Goal: Task Accomplishment & Management: Use online tool/utility

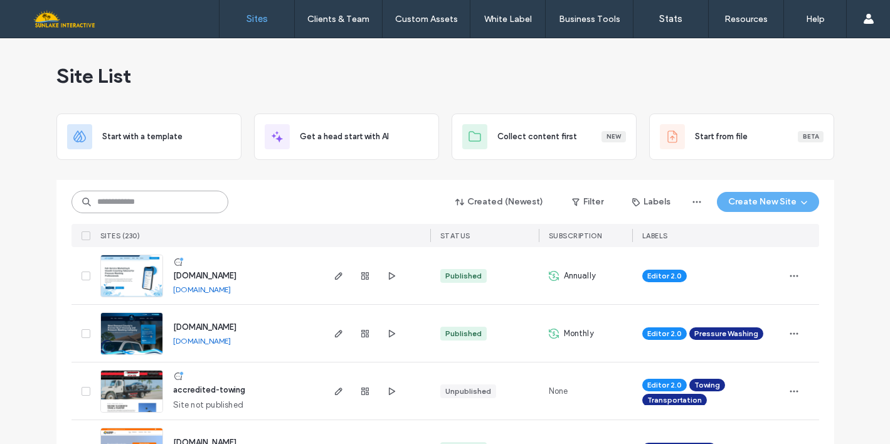
click at [203, 201] on input at bounding box center [150, 202] width 157 height 23
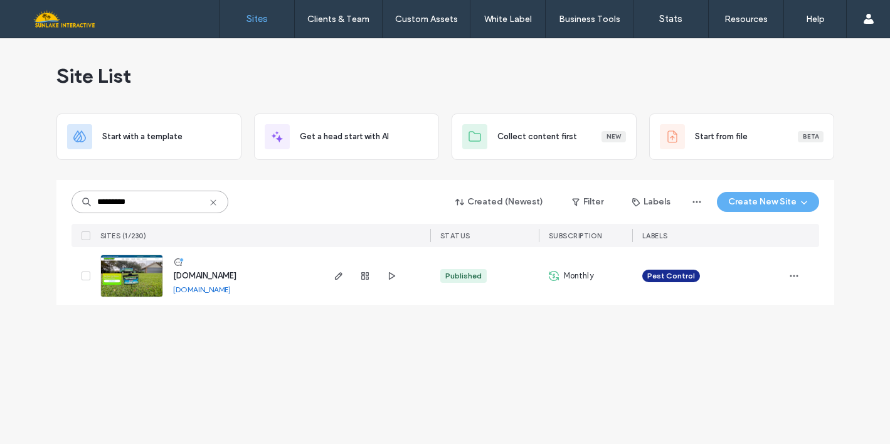
type input "*********"
click at [142, 272] on img at bounding box center [131, 297] width 61 height 85
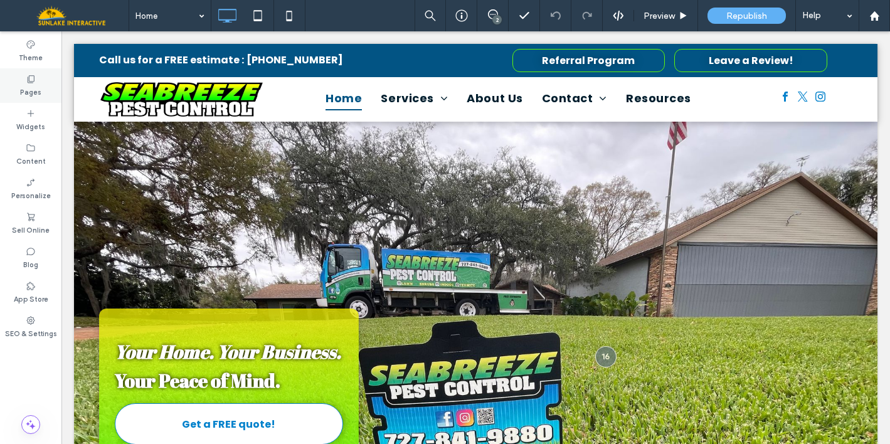
click at [30, 87] on label "Pages" at bounding box center [30, 91] width 21 height 14
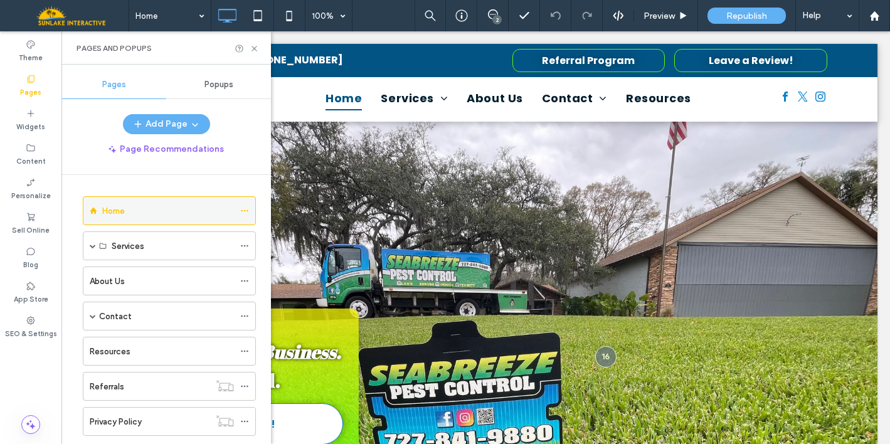
scroll to position [29, 0]
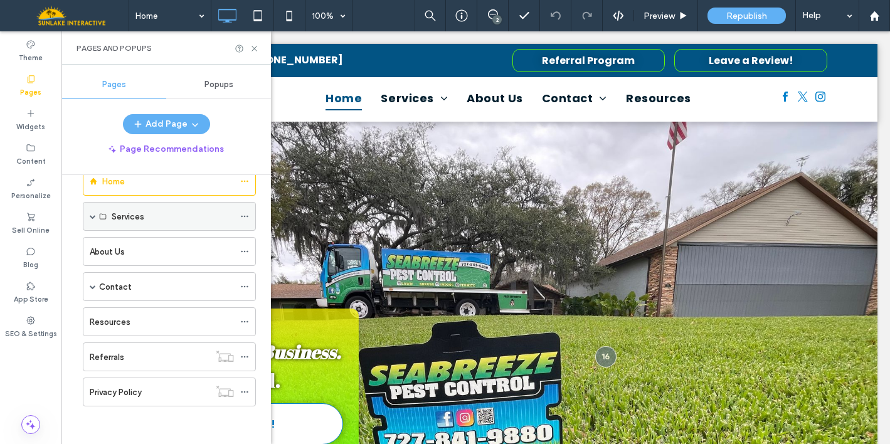
click at [92, 213] on span at bounding box center [93, 217] width 6 height 28
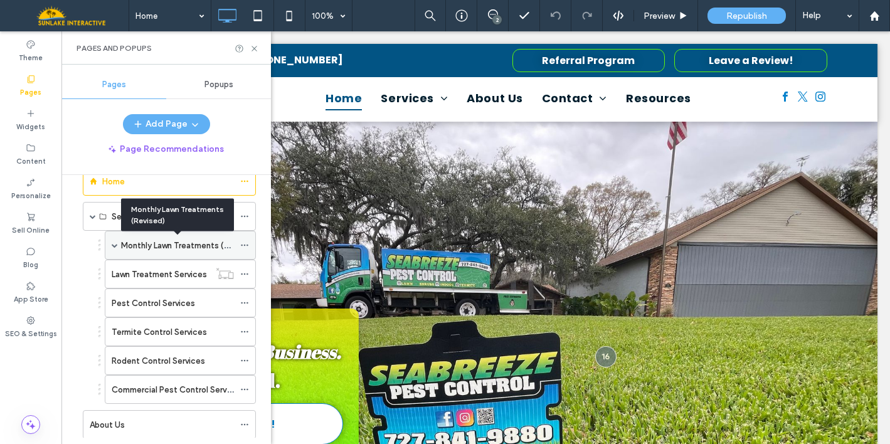
click at [137, 247] on label "Monthly Lawn Treatments (Revised)" at bounding box center [189, 246] width 136 height 22
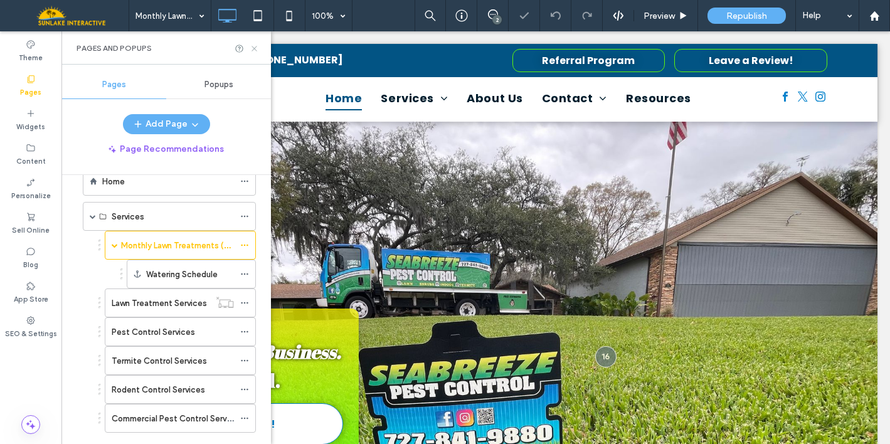
click at [255, 48] on icon at bounding box center [254, 48] width 9 height 9
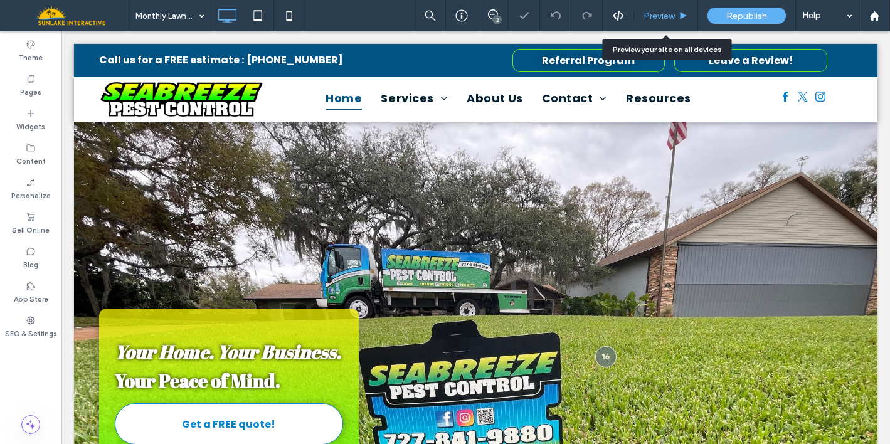
click at [659, 23] on div "Preview" at bounding box center [666, 15] width 64 height 31
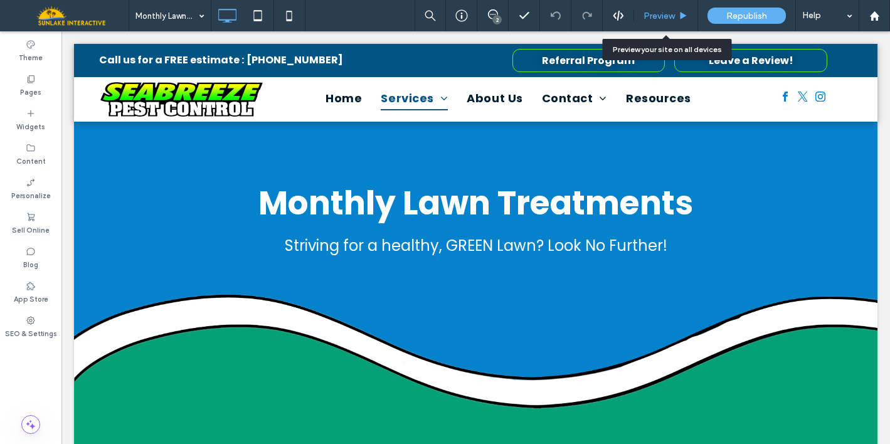
click at [663, 28] on div "Preview" at bounding box center [666, 15] width 64 height 31
click at [657, 17] on span "Preview" at bounding box center [659, 16] width 31 height 11
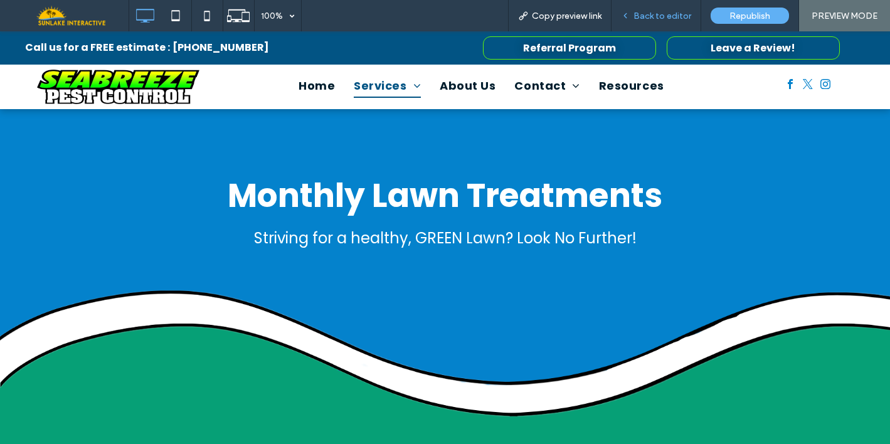
click at [638, 15] on span "Back to editor" at bounding box center [663, 16] width 58 height 11
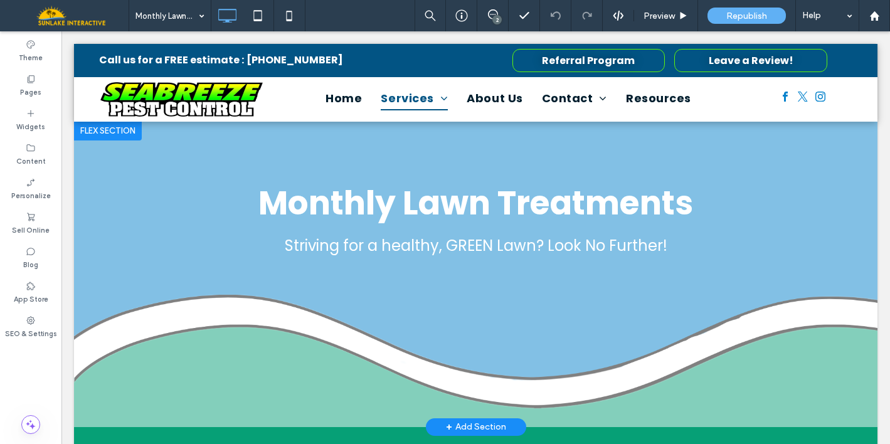
click at [96, 126] on div at bounding box center [108, 130] width 68 height 20
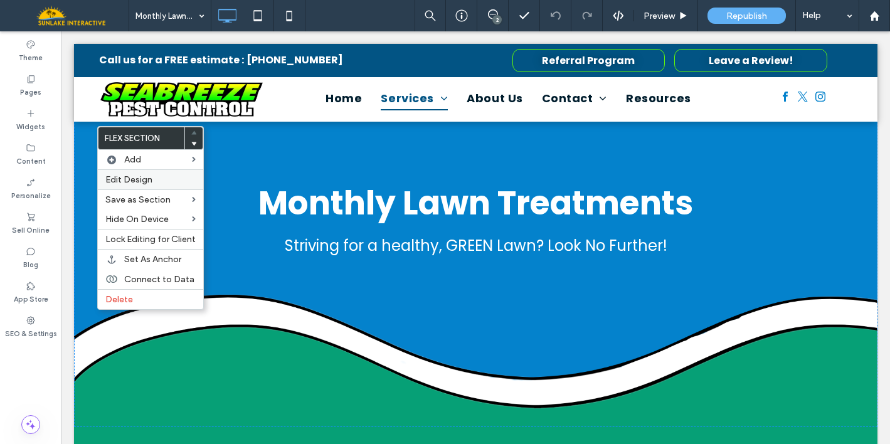
click at [125, 181] on span "Edit Design" at bounding box center [128, 179] width 47 height 11
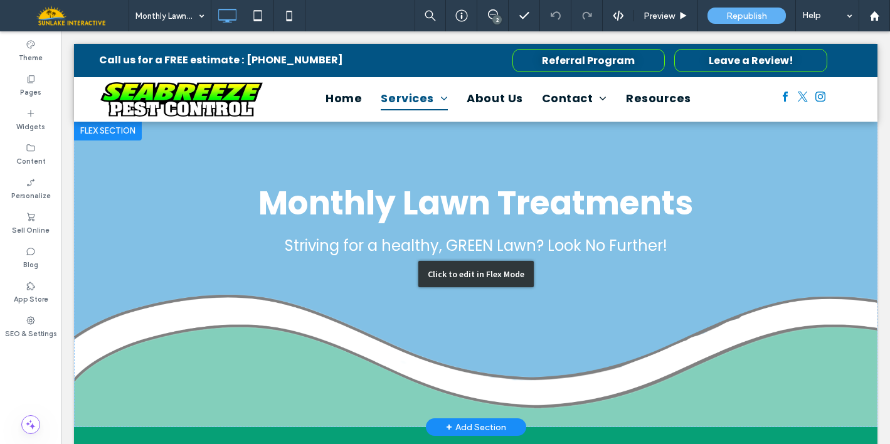
click at [670, 196] on div "Click to edit in Flex Mode" at bounding box center [476, 273] width 804 height 307
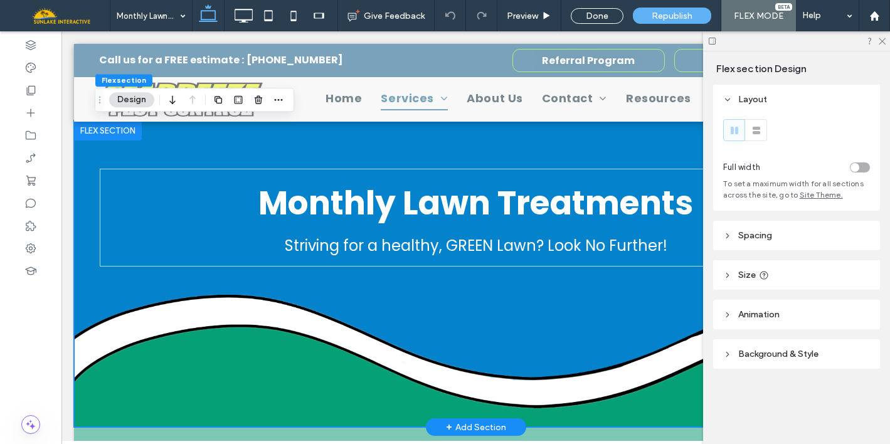
click at [615, 152] on div "Monthly Lawn Treatments Striving for a healthy, GREEN Lawn? Look No Further!" at bounding box center [476, 273] width 753 height 307
click at [771, 354] on span "Background & Style" at bounding box center [778, 354] width 80 height 11
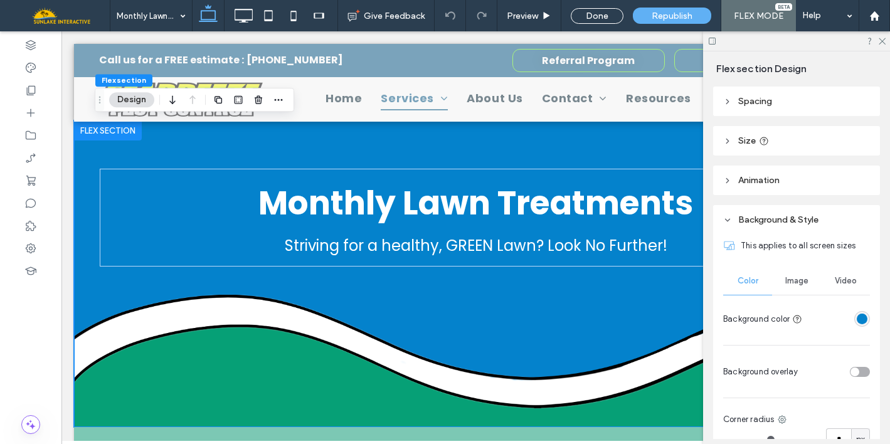
scroll to position [169, 0]
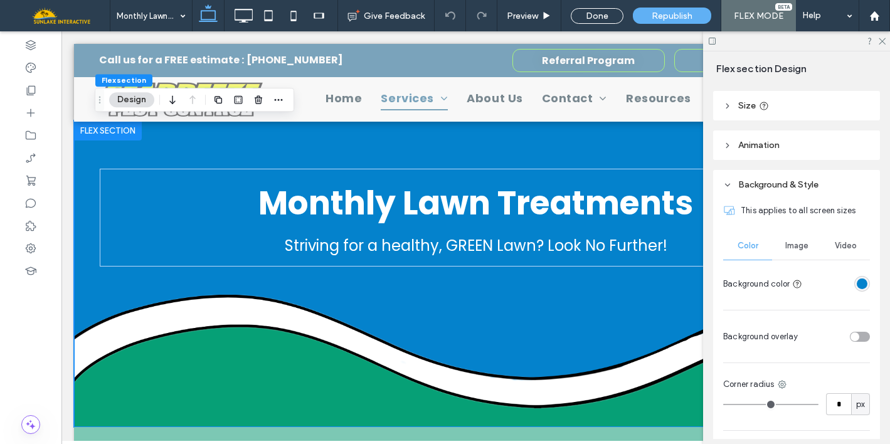
click at [857, 289] on div "rgba(4,130,204,1)" at bounding box center [862, 284] width 11 height 11
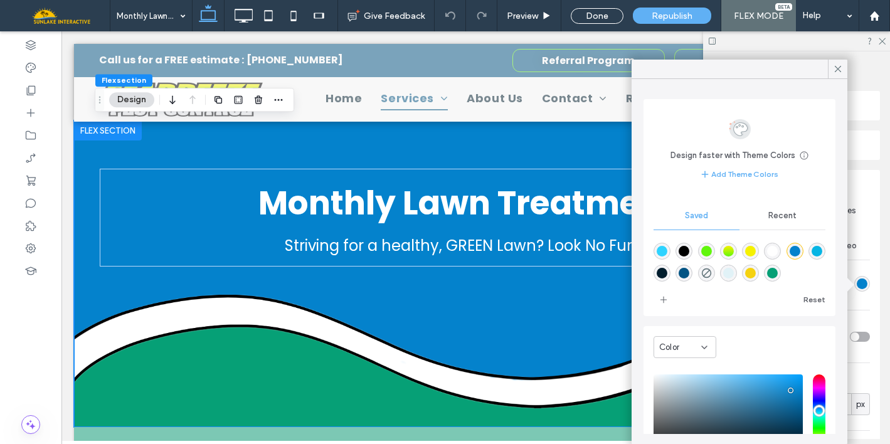
click at [689, 277] on div "rgba(2,84,132,1)" at bounding box center [684, 273] width 11 height 11
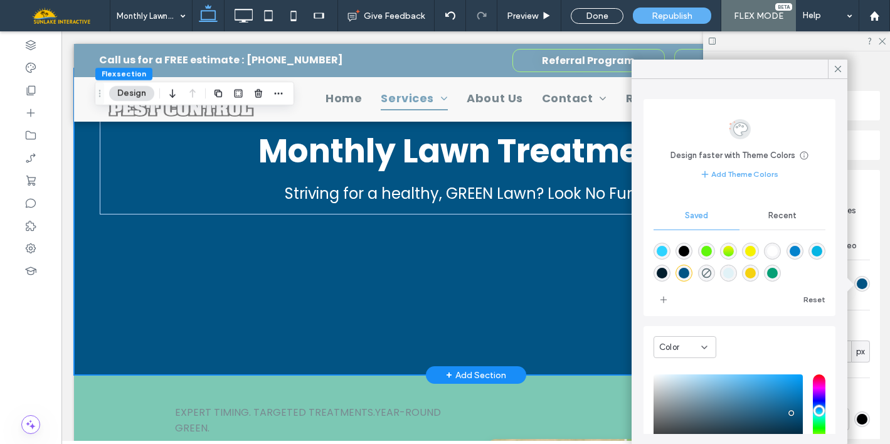
scroll to position [48, 0]
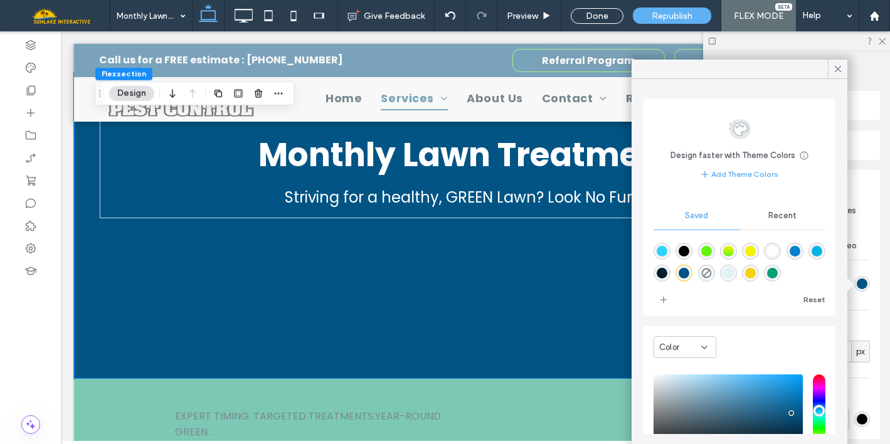
click at [801, 252] on div "rgba(4,130,204,1)" at bounding box center [795, 251] width 11 height 11
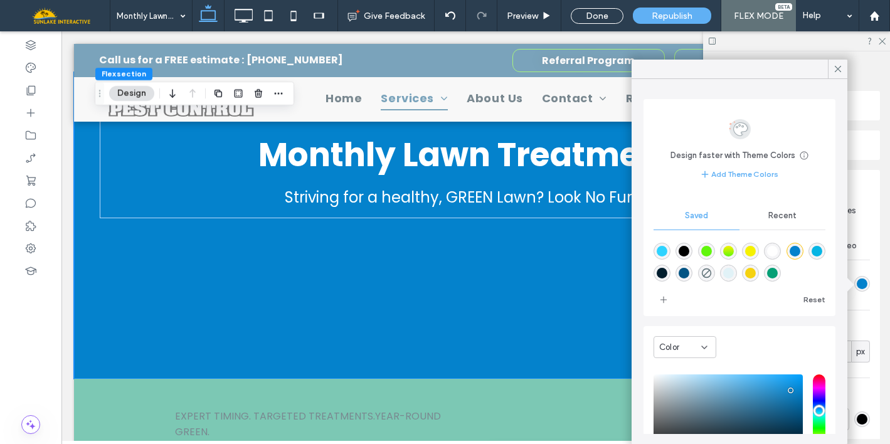
type input "*******"
click at [790, 405] on div "saturation and value" at bounding box center [728, 415] width 149 height 80
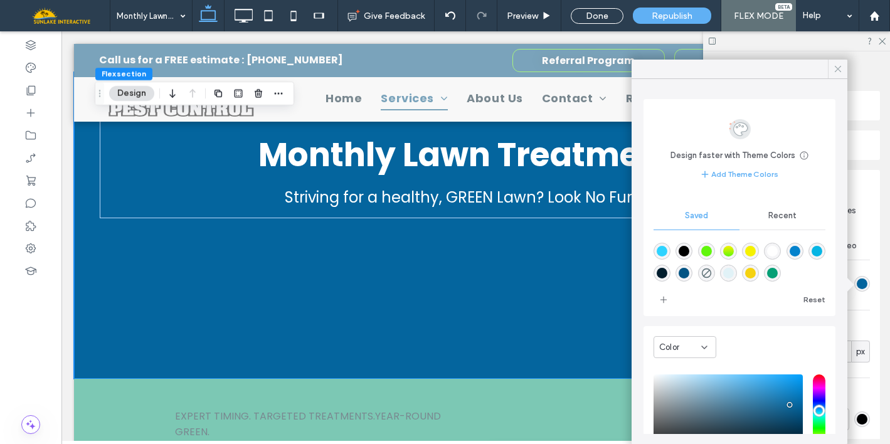
click at [839, 72] on icon at bounding box center [838, 68] width 11 height 11
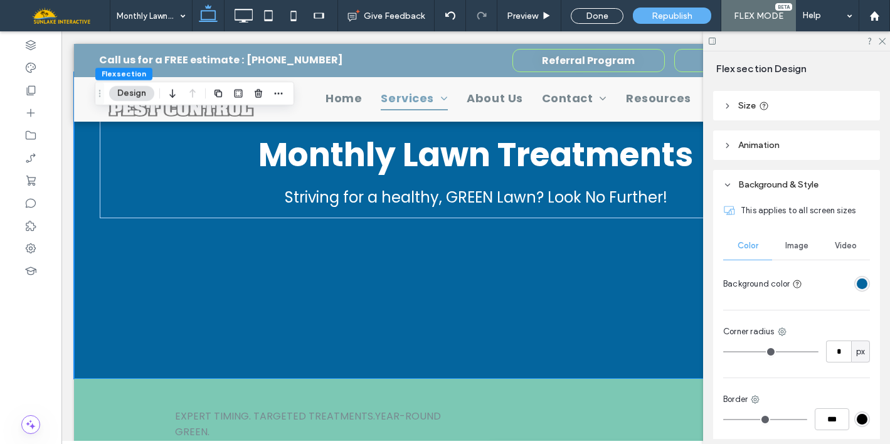
click at [786, 249] on span "Image" at bounding box center [796, 246] width 23 height 10
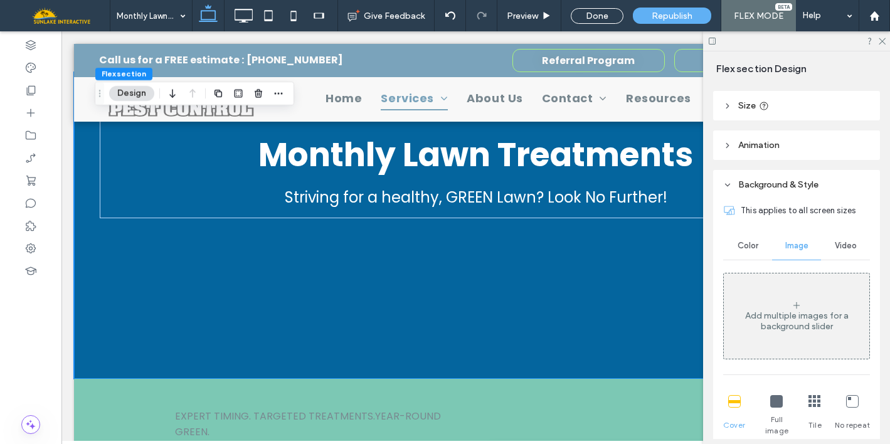
click at [755, 323] on div "Add multiple images for a background slider" at bounding box center [797, 321] width 146 height 21
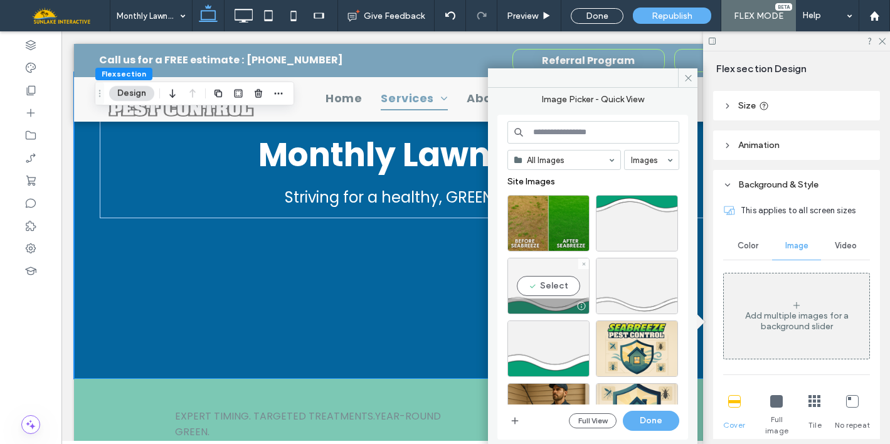
click at [541, 285] on div "Select" at bounding box center [549, 286] width 82 height 56
click at [638, 419] on button "Done" at bounding box center [651, 421] width 56 height 20
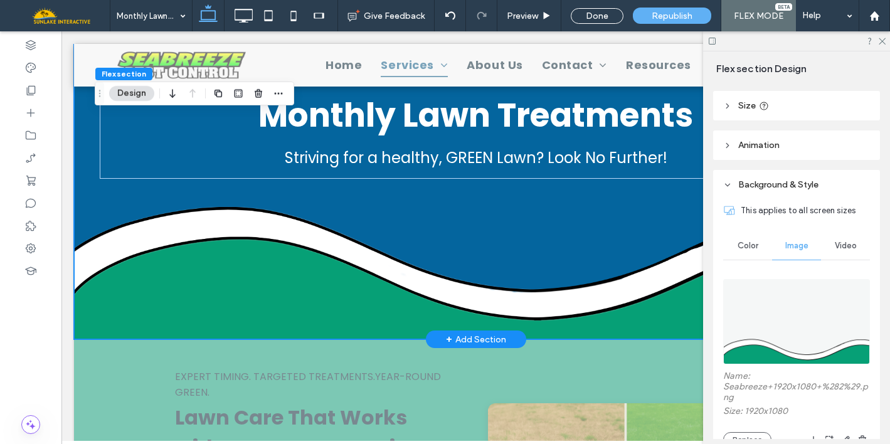
scroll to position [120, 0]
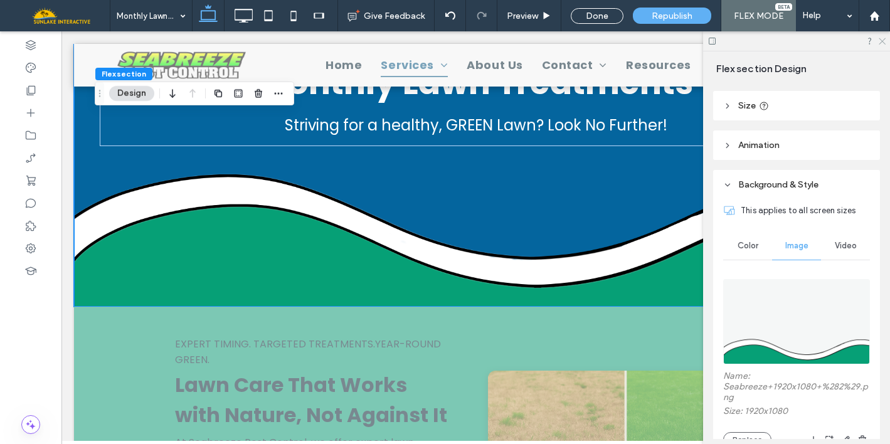
click at [880, 41] on icon at bounding box center [882, 40] width 8 height 8
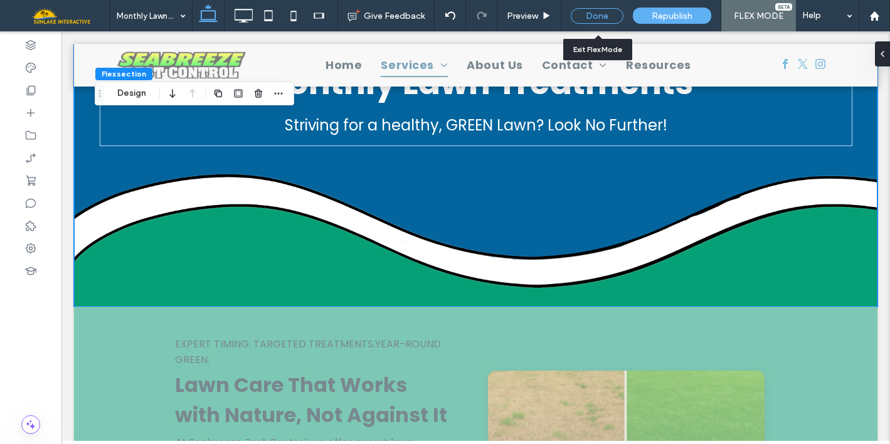
click at [610, 10] on div "Done" at bounding box center [597, 16] width 53 height 16
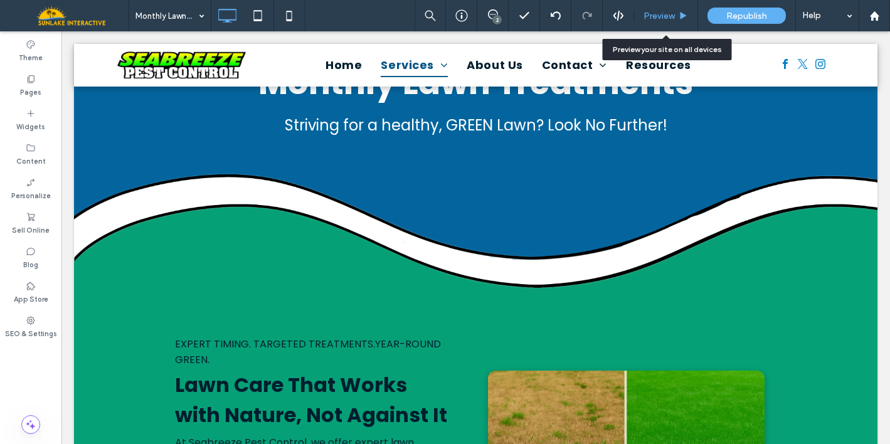
click at [661, 13] on span "Preview" at bounding box center [659, 16] width 31 height 11
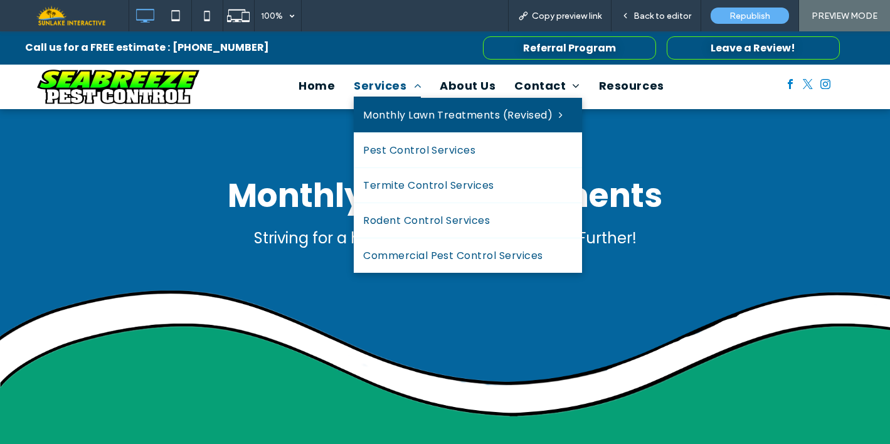
click at [376, 82] on span "Services" at bounding box center [387, 86] width 67 height 24
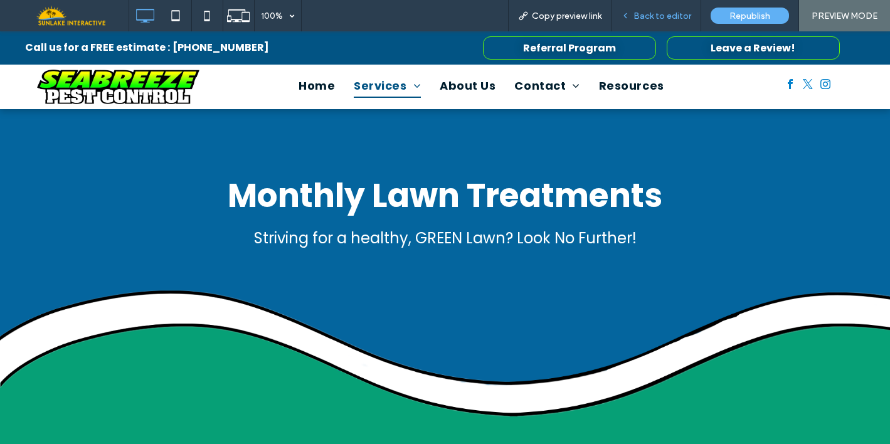
click at [665, 13] on span "Back to editor" at bounding box center [663, 16] width 58 height 11
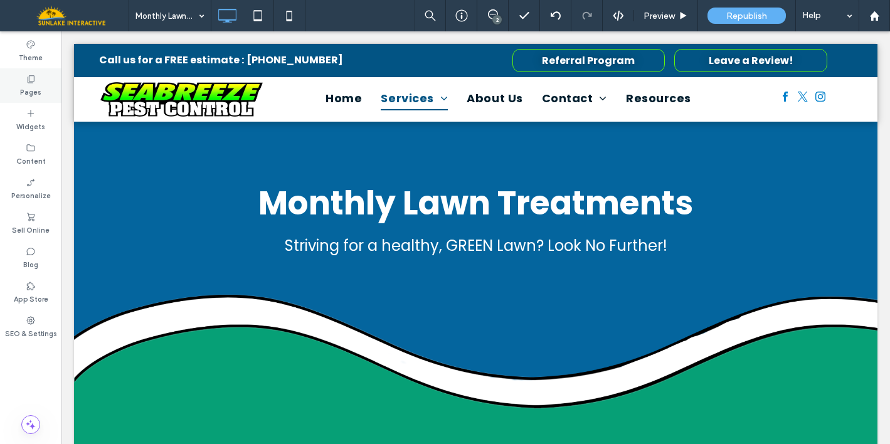
click at [20, 80] on div "Pages" at bounding box center [30, 85] width 61 height 35
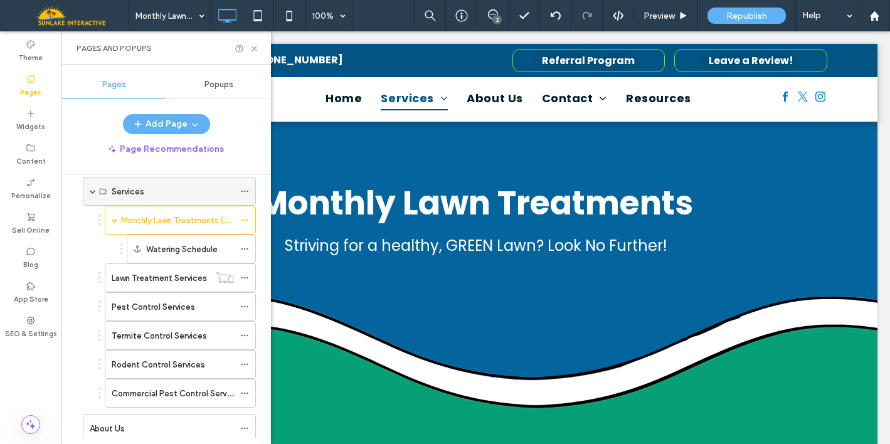
scroll to position [64, 0]
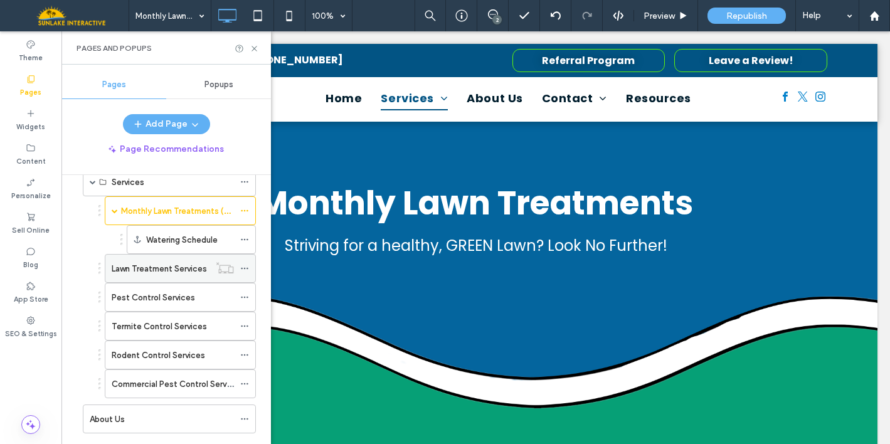
click at [122, 266] on label "Lawn Treatment Services" at bounding box center [159, 269] width 95 height 22
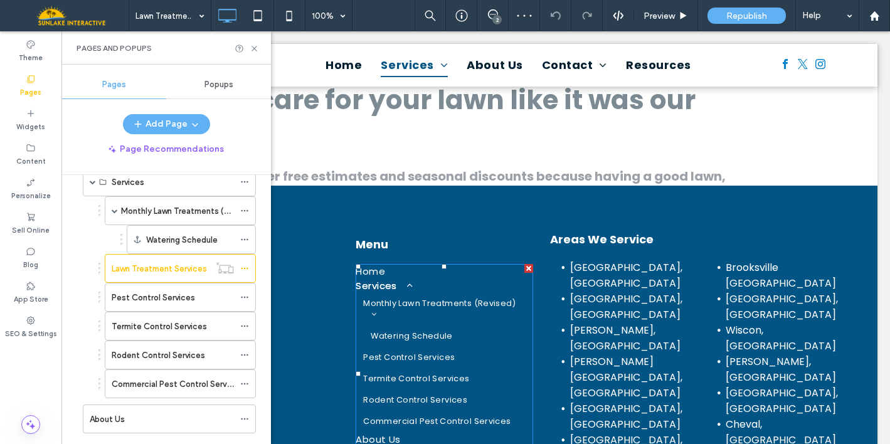
scroll to position [1857, 0]
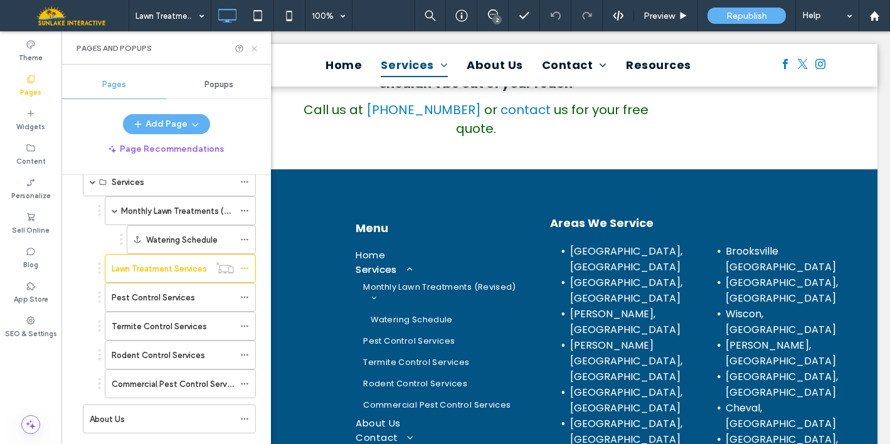
click at [251, 50] on icon at bounding box center [254, 48] width 9 height 9
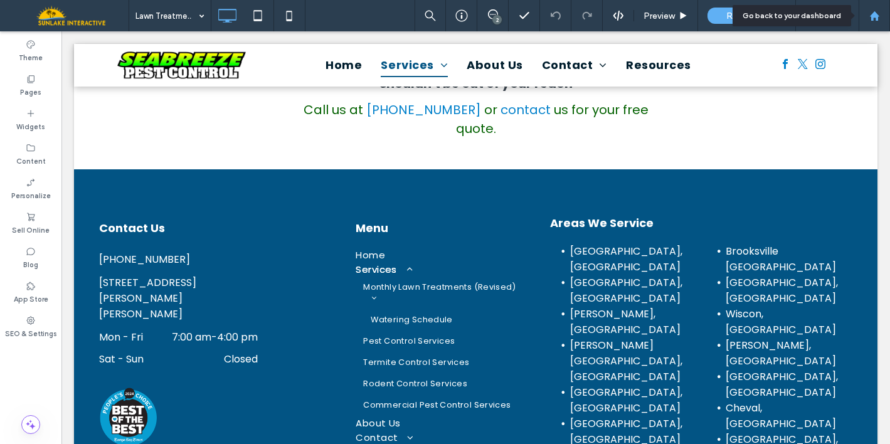
click at [878, 14] on icon at bounding box center [875, 16] width 11 height 11
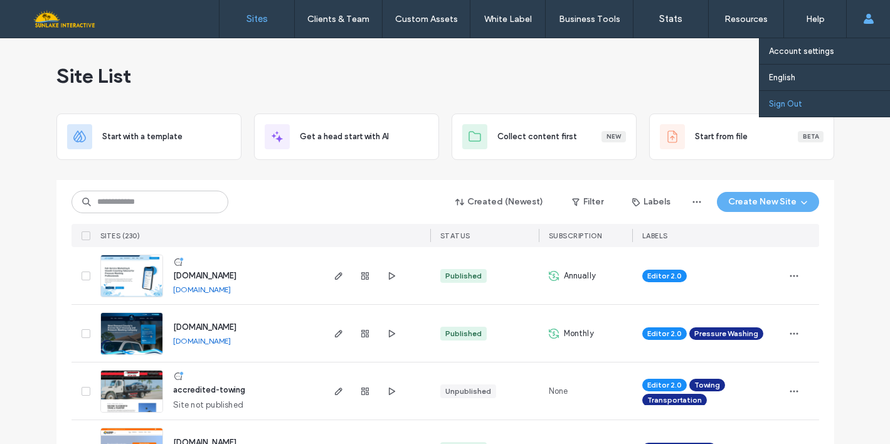
click at [835, 103] on link "Sign Out" at bounding box center [829, 104] width 121 height 26
